Goal: Check status

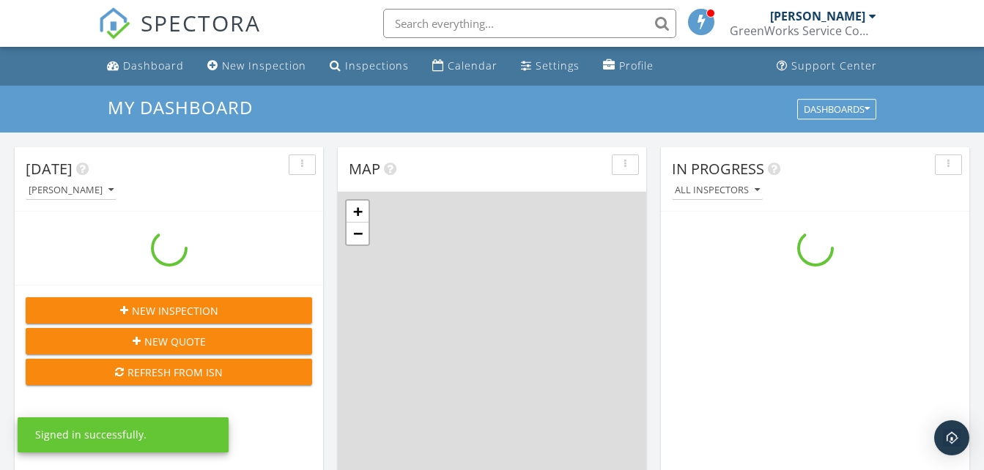
scroll to position [1356, 1007]
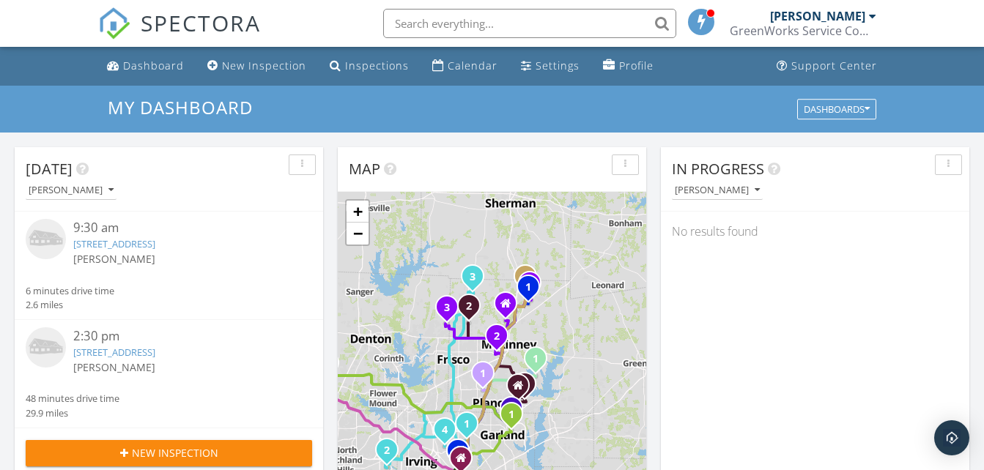
click at [142, 352] on link "4208 Lemon Max Ln, Prosper, TX 75078" at bounding box center [114, 352] width 82 height 13
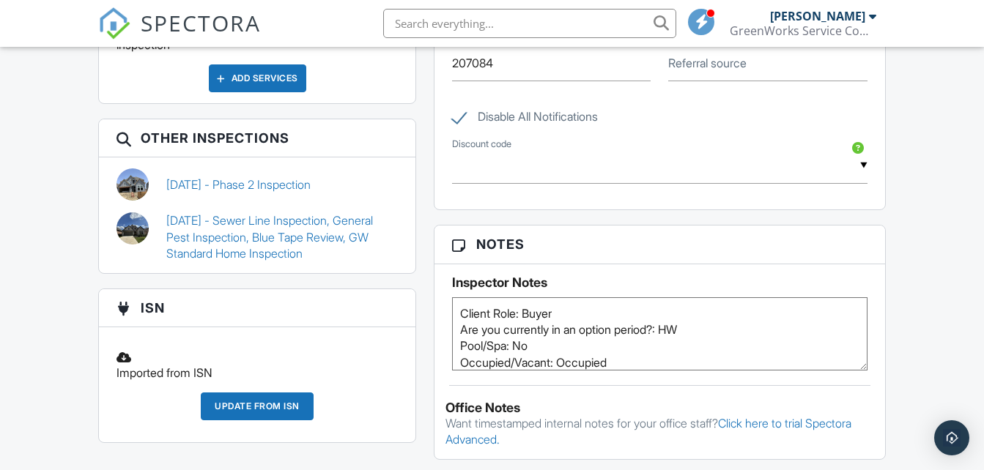
scroll to position [837, 0]
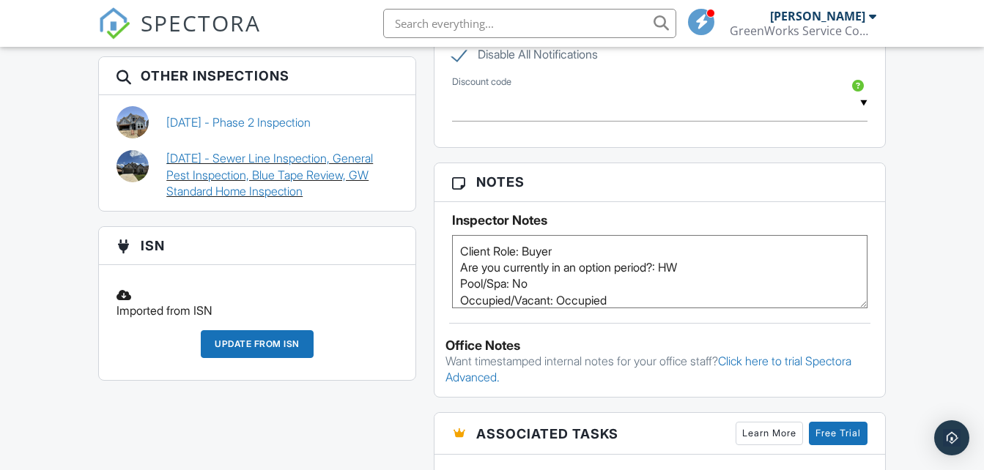
click at [223, 176] on link "09/19/2024 - Sewer Line Inspection, General Pest Inspection, Blue Tape Review, …" at bounding box center [282, 174] width 232 height 49
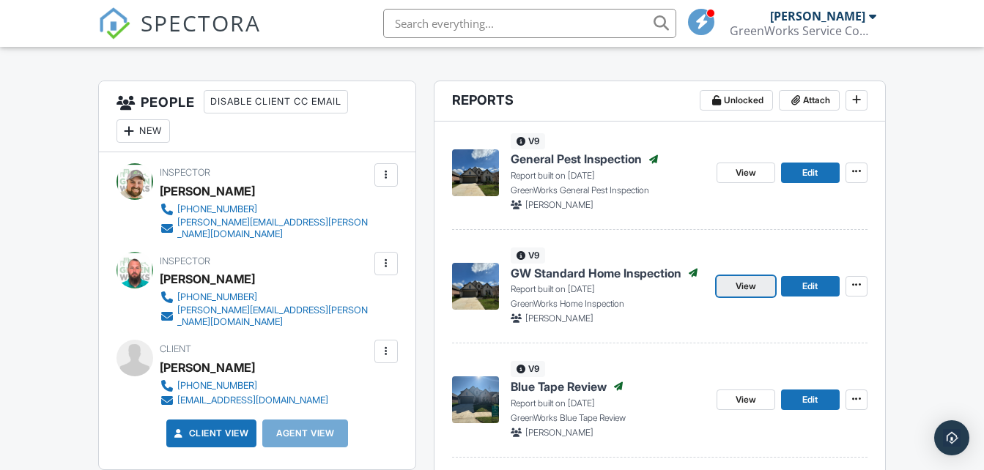
click at [741, 286] on span "View" at bounding box center [746, 286] width 21 height 15
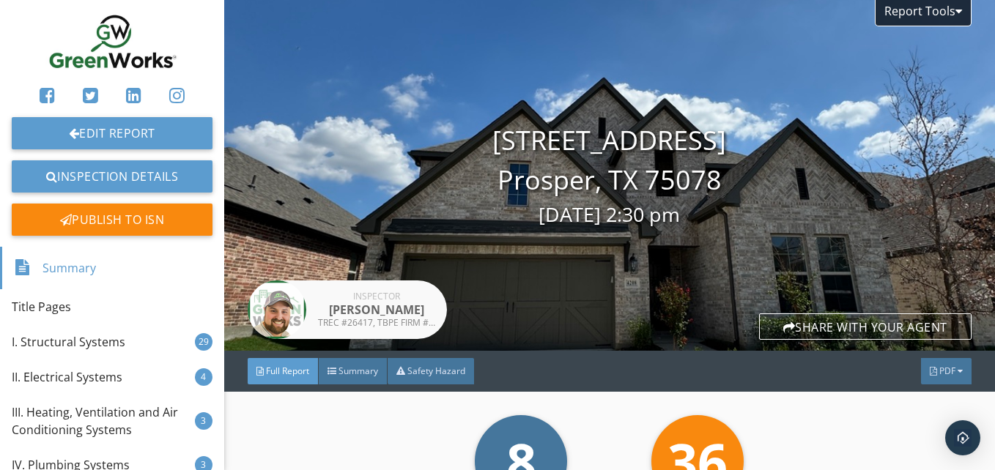
scroll to position [58, 0]
